Goal: Transaction & Acquisition: Purchase product/service

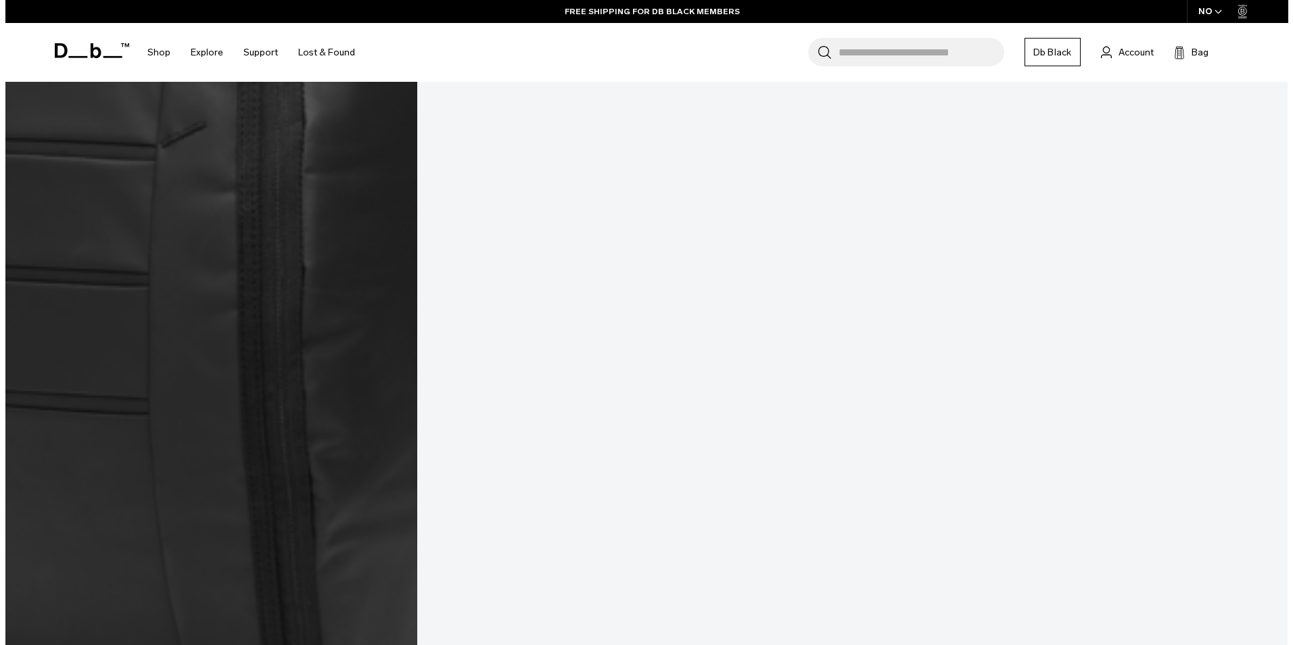
scroll to position [2463, 0]
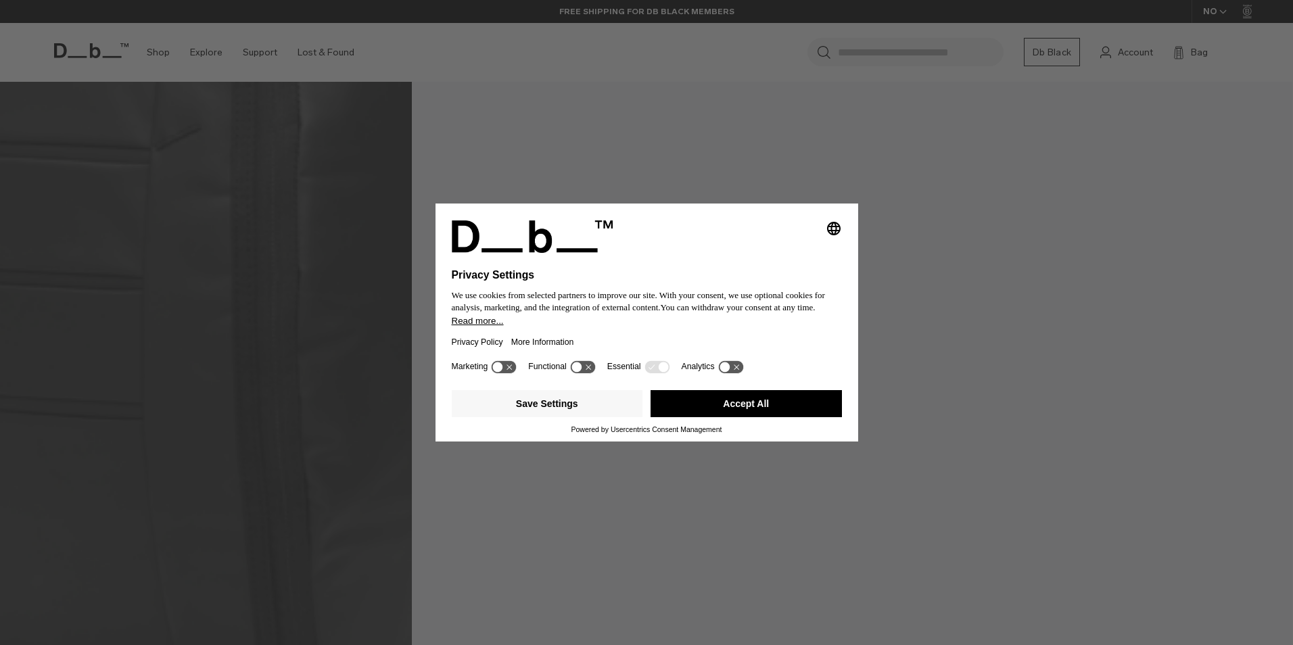
click at [740, 401] on button "Accept All" at bounding box center [745, 403] width 191 height 27
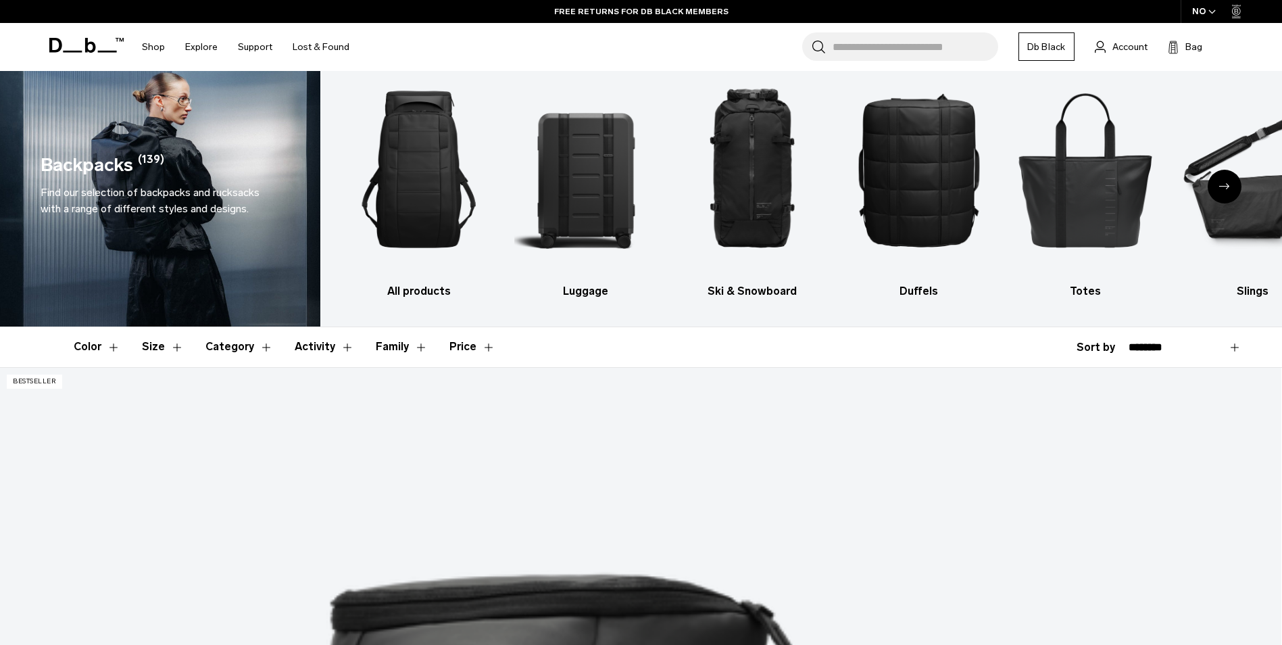
scroll to position [0, 0]
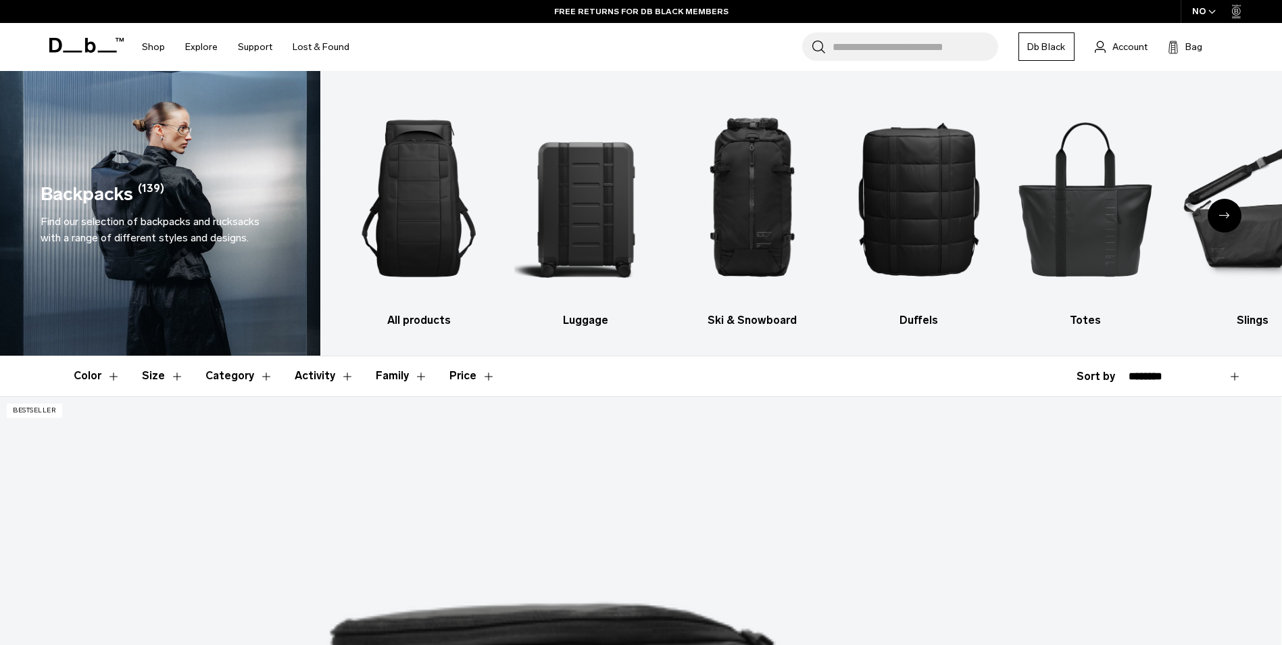
drag, startPoint x: 1073, startPoint y: 435, endPoint x: 1076, endPoint y: 425, distance: 10.7
click at [1218, 211] on div "Next slide" at bounding box center [1225, 216] width 34 height 34
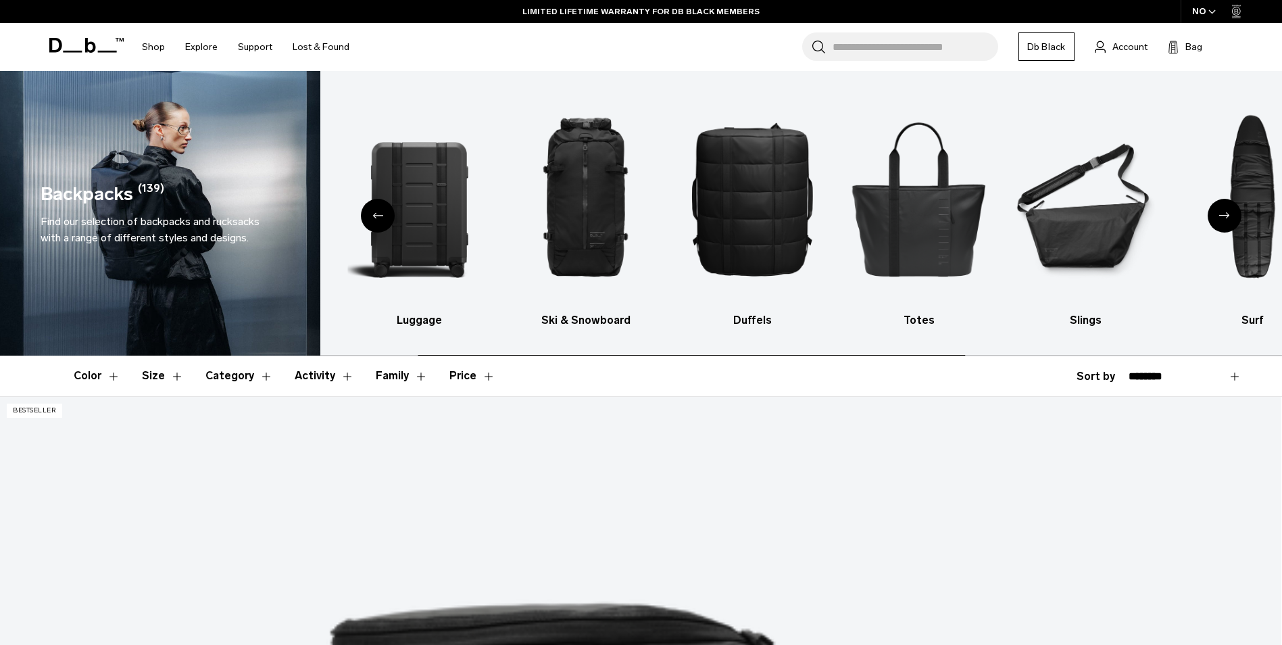
drag, startPoint x: 1227, startPoint y: 213, endPoint x: 1216, endPoint y: 228, distance: 18.8
click at [1221, 221] on div "Next slide" at bounding box center [1225, 216] width 34 height 34
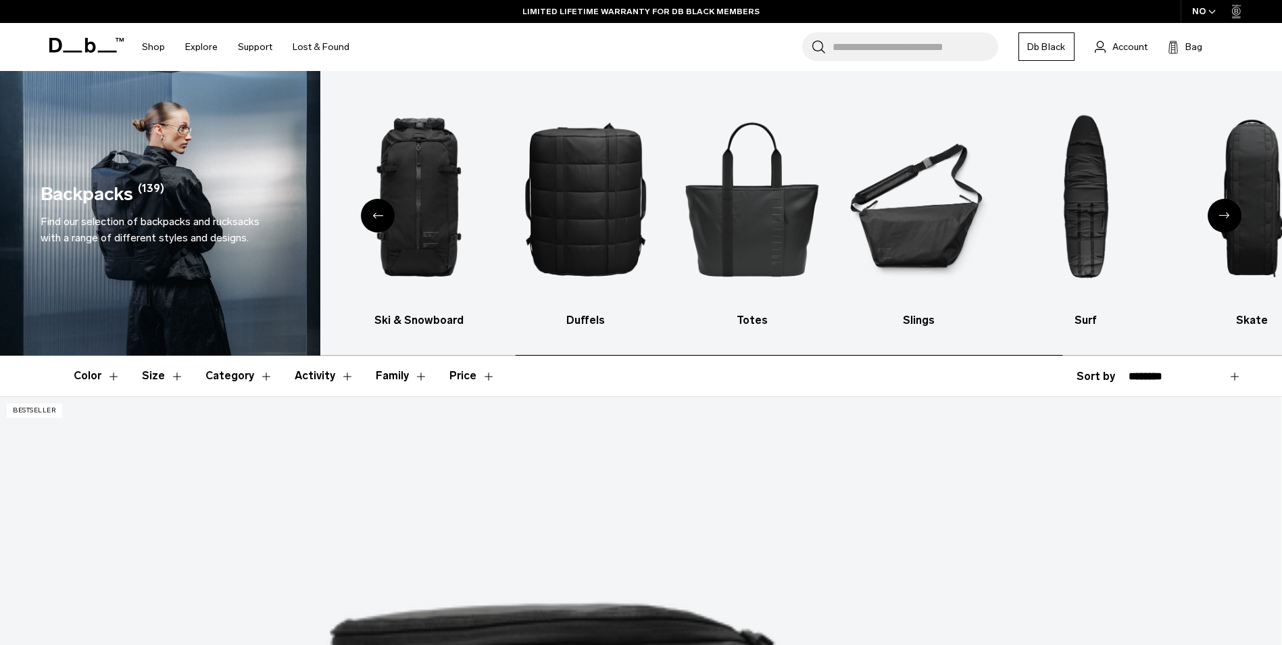
click at [1217, 216] on div "Next slide" at bounding box center [1225, 216] width 34 height 34
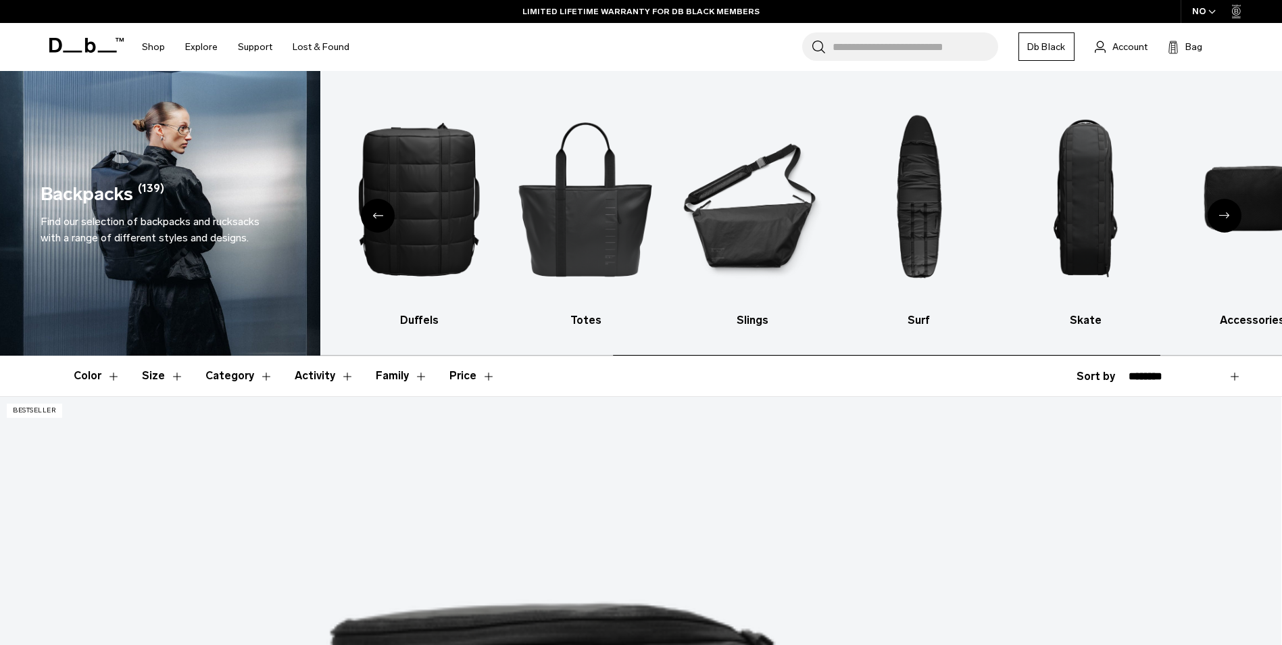
click at [1217, 216] on div "Next slide" at bounding box center [1225, 216] width 34 height 34
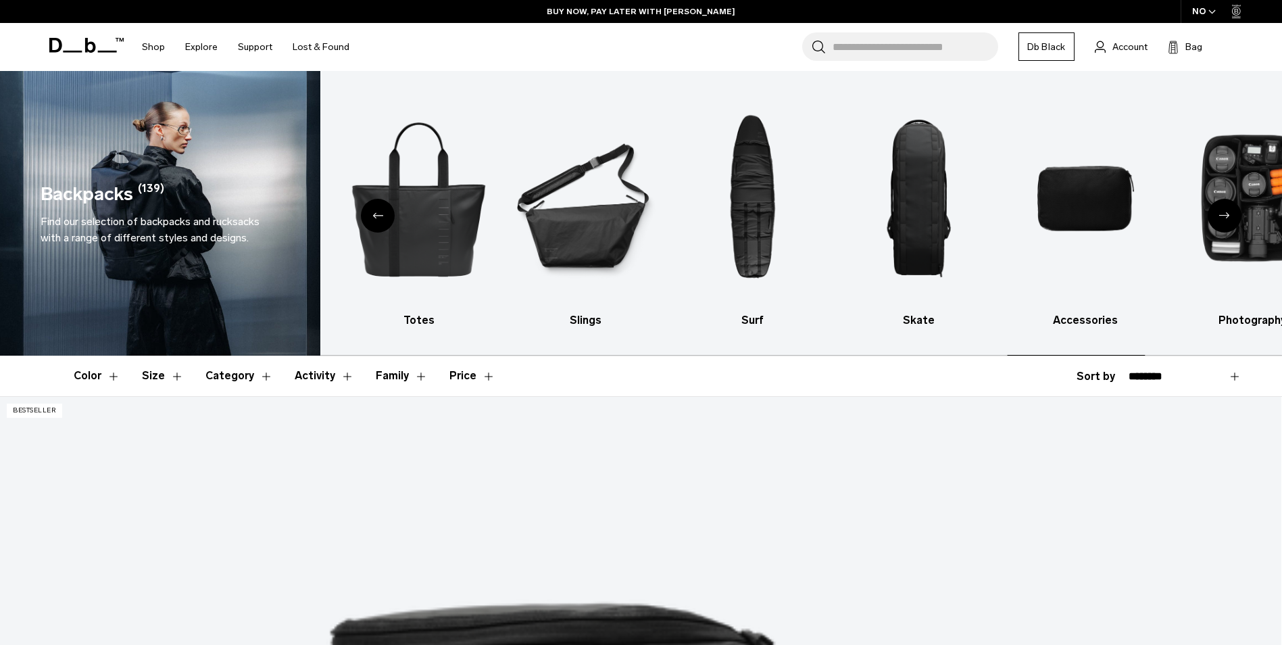
click at [1217, 216] on div "Next slide" at bounding box center [1225, 216] width 34 height 34
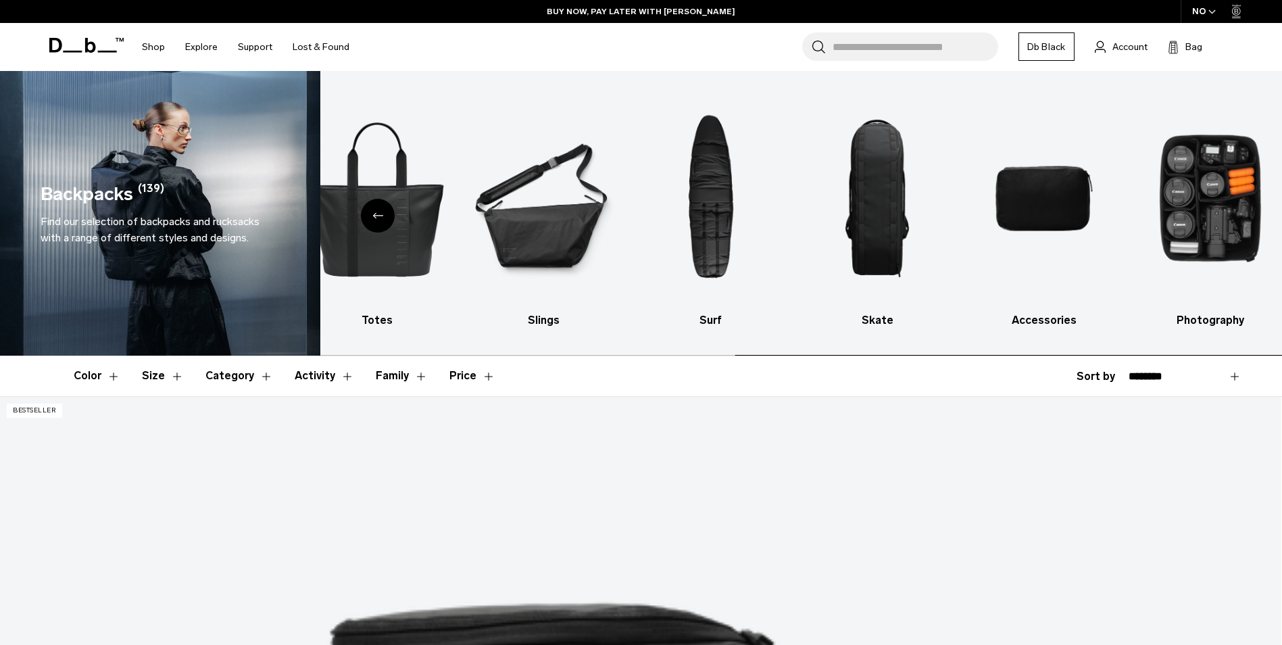
click at [1217, 216] on img "10 / 10" at bounding box center [1211, 198] width 143 height 214
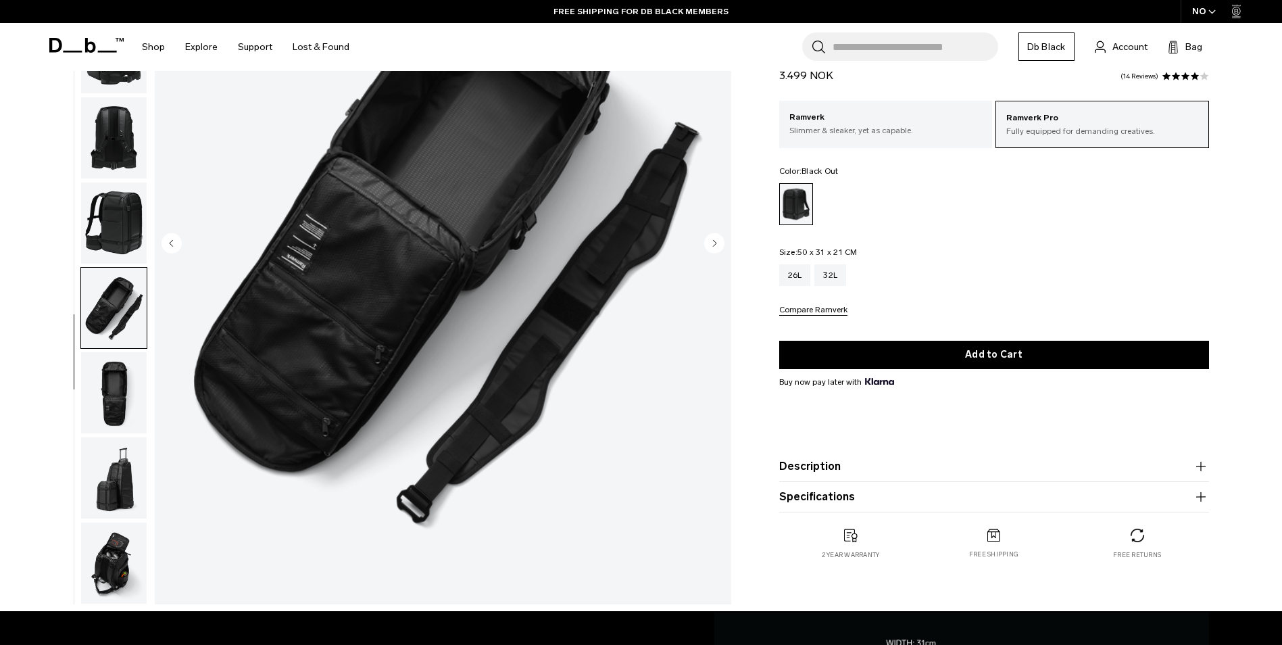
scroll to position [338, 0]
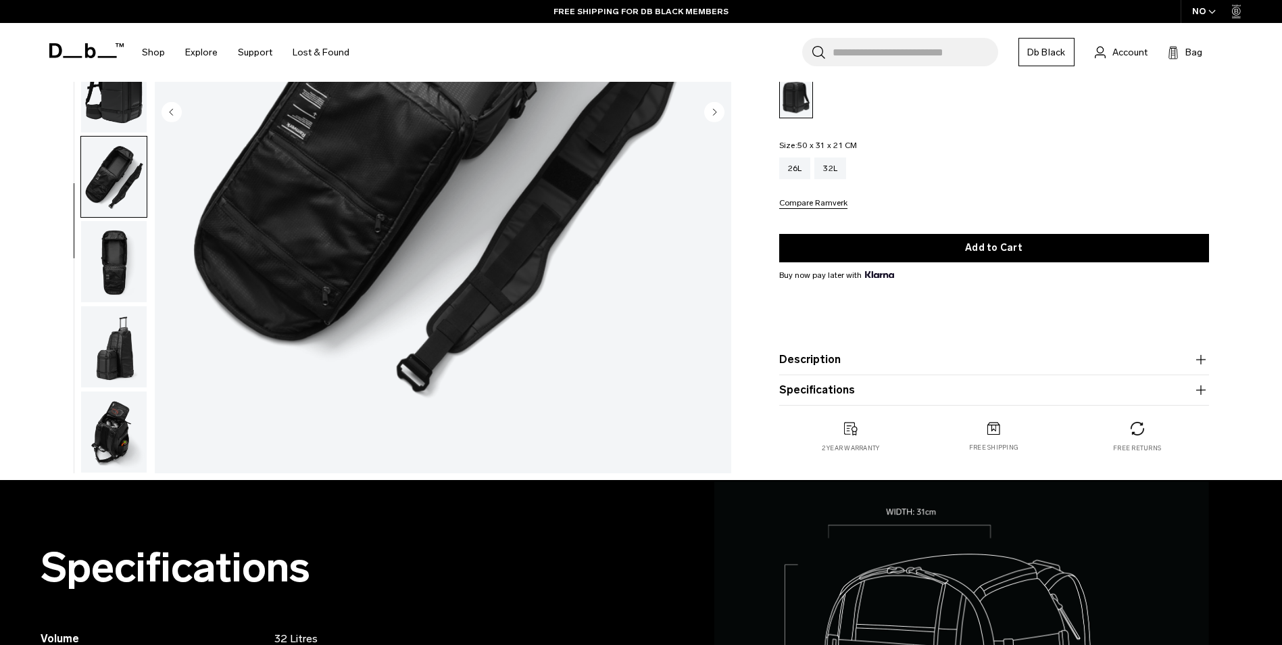
click at [126, 406] on img "button" at bounding box center [114, 431] width 66 height 81
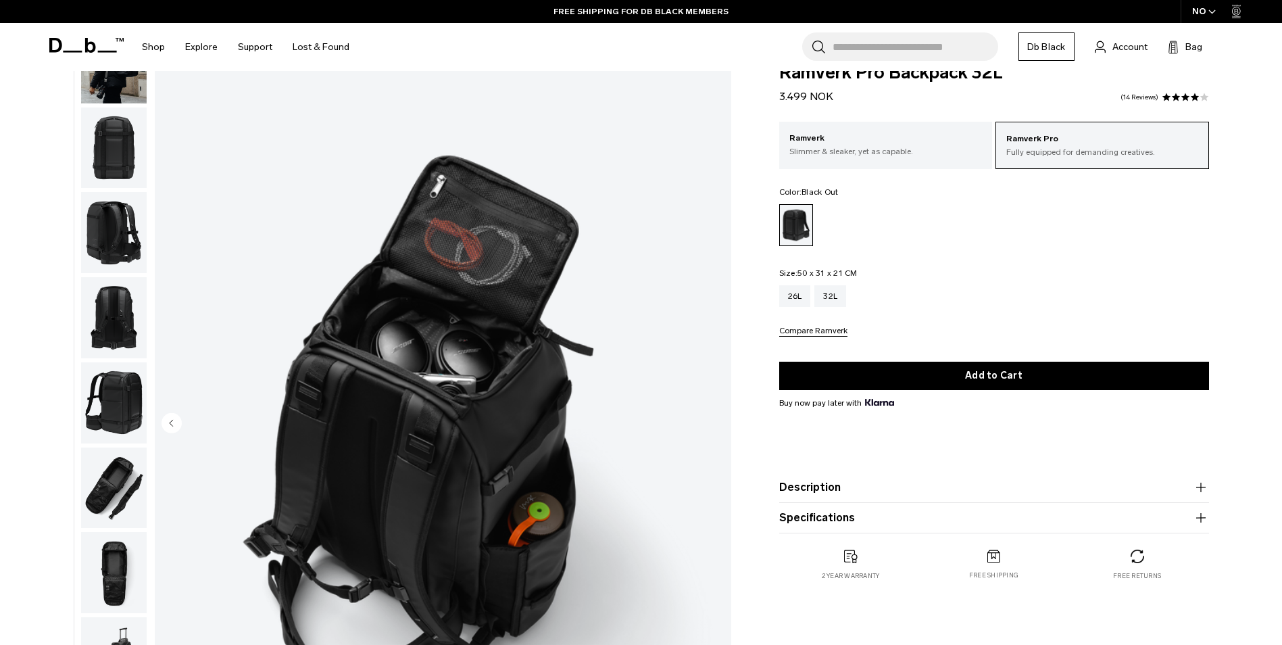
scroll to position [0, 0]
